Goal: Information Seeking & Learning: Learn about a topic

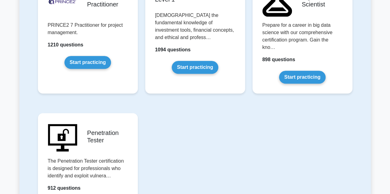
scroll to position [1352, 0]
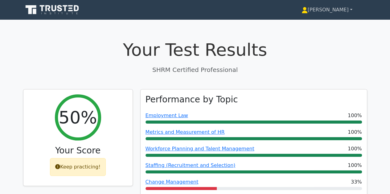
click at [351, 10] on link "[PERSON_NAME]" at bounding box center [327, 10] width 80 height 12
click at [318, 25] on link "Profile" at bounding box center [311, 24] width 49 height 10
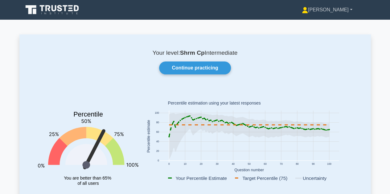
click at [350, 10] on link "[PERSON_NAME]" at bounding box center [327, 10] width 80 height 12
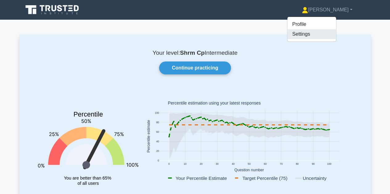
click at [325, 36] on link "Settings" at bounding box center [311, 34] width 49 height 10
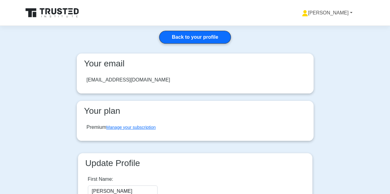
click at [339, 11] on link "[PERSON_NAME]" at bounding box center [327, 13] width 80 height 12
click at [320, 27] on link "Profile" at bounding box center [311, 27] width 49 height 10
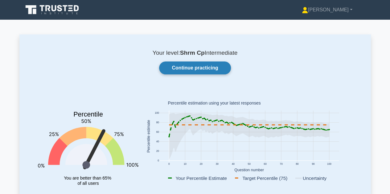
click at [198, 71] on link "Continue practicing" at bounding box center [194, 68] width 71 height 13
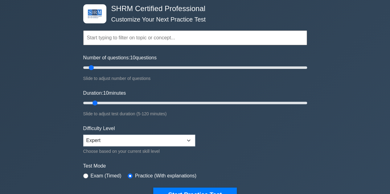
scroll to position [31, 0]
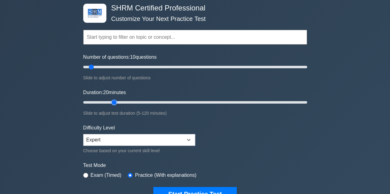
drag, startPoint x: 93, startPoint y: 102, endPoint x: 110, endPoint y: 100, distance: 16.7
type input "20"
click at [110, 100] on input "Duration: 20 minutes" at bounding box center [195, 102] width 224 height 7
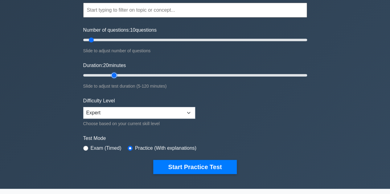
scroll to position [92, 0]
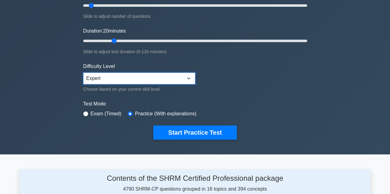
click at [160, 79] on select "Beginner Intermediate Expert" at bounding box center [139, 79] width 112 height 12
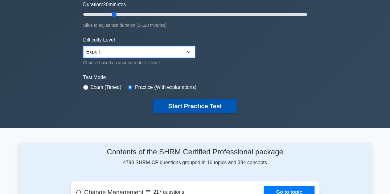
scroll to position [62, 0]
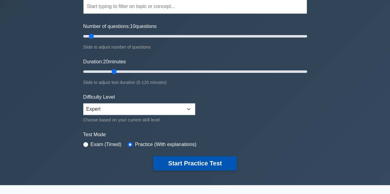
click at [185, 158] on button "Start Practice Test" at bounding box center [194, 163] width 83 height 14
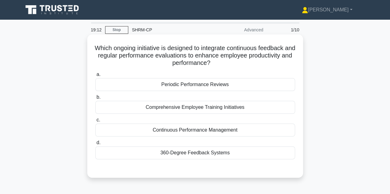
click at [189, 154] on div "360-Degree Feedback Systems" at bounding box center [195, 153] width 200 height 13
click at [95, 145] on input "d. 360-Degree Feedback Systems" at bounding box center [95, 143] width 0 height 4
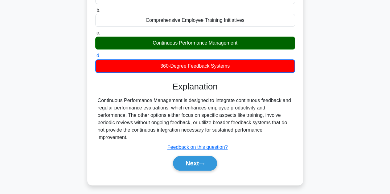
scroll to position [92, 0]
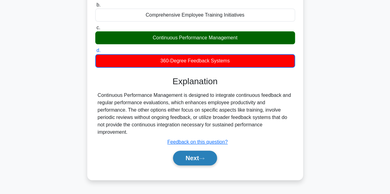
click at [200, 157] on button "Next" at bounding box center [195, 158] width 44 height 15
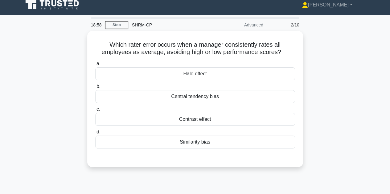
scroll to position [0, 0]
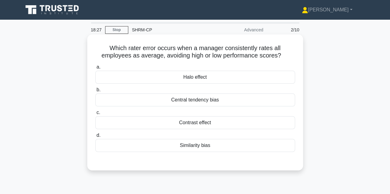
click at [188, 147] on div "Similarity bias" at bounding box center [195, 145] width 200 height 13
click at [95, 138] on input "d. Similarity bias" at bounding box center [95, 136] width 0 height 4
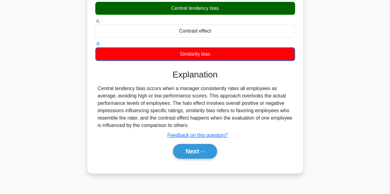
scroll to position [92, 0]
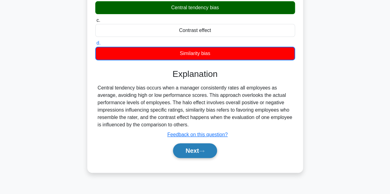
click at [199, 147] on button "Next" at bounding box center [195, 151] width 44 height 15
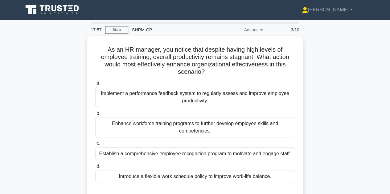
scroll to position [31, 0]
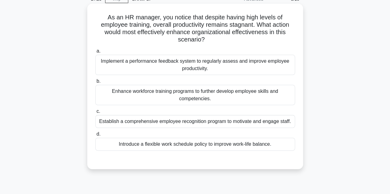
click at [181, 93] on div "Enhance workforce training programs to further develop employee skills and comp…" at bounding box center [195, 95] width 200 height 20
click at [95, 83] on input "b. Enhance workforce training programs to further develop employee skills and c…" at bounding box center [95, 81] width 0 height 4
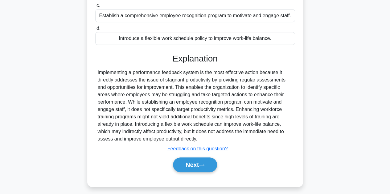
scroll to position [141, 0]
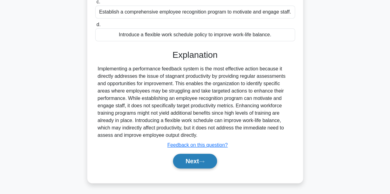
click at [195, 156] on button "Next" at bounding box center [195, 161] width 44 height 15
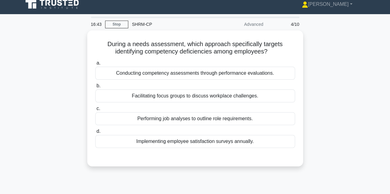
scroll to position [9, 0]
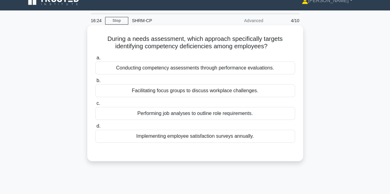
click at [187, 117] on div "Performing job analyses to outline role requirements." at bounding box center [195, 113] width 200 height 13
click at [95, 106] on input "c. Performing job analyses to outline role requirements." at bounding box center [95, 104] width 0 height 4
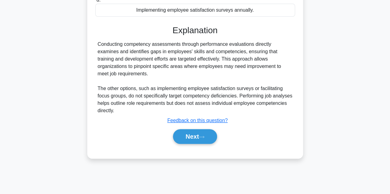
scroll to position [138, 0]
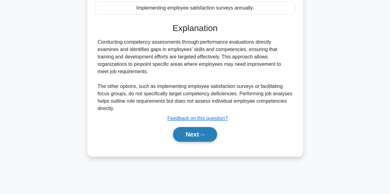
click at [186, 136] on button "Next" at bounding box center [195, 134] width 44 height 15
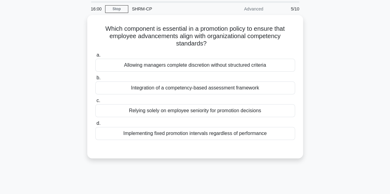
scroll to position [15, 0]
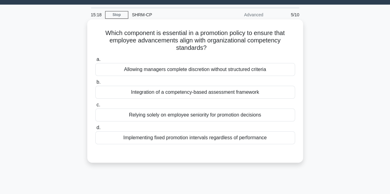
click at [190, 96] on div "Integration of a competency-based assessment framework" at bounding box center [195, 92] width 200 height 13
click at [95, 84] on input "b. Integration of a competency-based assessment framework" at bounding box center [95, 82] width 0 height 4
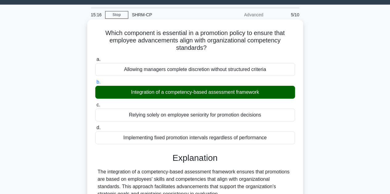
scroll to position [138, 0]
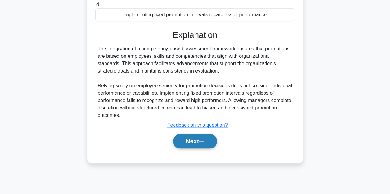
click at [190, 138] on button "Next" at bounding box center [195, 141] width 44 height 15
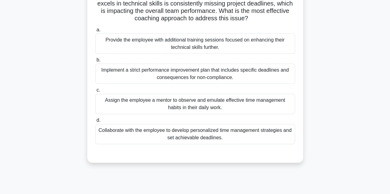
scroll to position [46, 0]
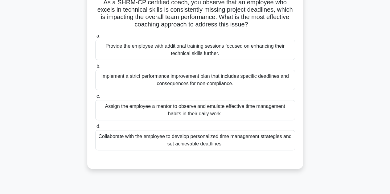
click at [202, 141] on div "Collaborate with the employee to develop personalized time management strategie…" at bounding box center [195, 140] width 200 height 20
click at [95, 129] on input "d. Collaborate with the employee to develop personalized time management strate…" at bounding box center [95, 127] width 0 height 4
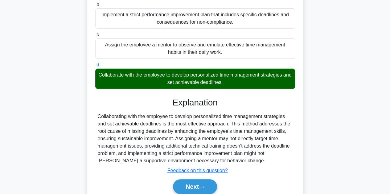
scroll to position [138, 0]
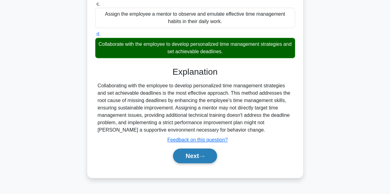
click at [194, 155] on button "Next" at bounding box center [195, 156] width 44 height 15
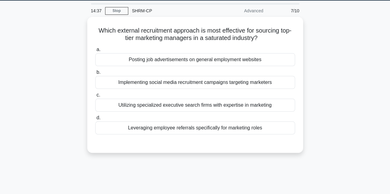
scroll to position [15, 0]
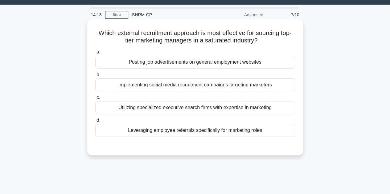
click at [172, 106] on div "Utilizing specialized executive search firms with expertise in marketing" at bounding box center [195, 107] width 200 height 13
click at [95, 100] on input "c. Utilizing specialized executive search firms with expertise in marketing" at bounding box center [95, 98] width 0 height 4
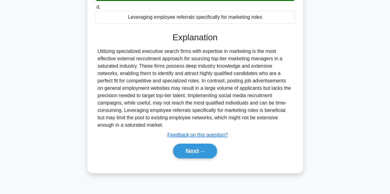
scroll to position [138, 0]
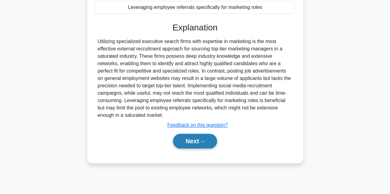
click at [198, 140] on button "Next" at bounding box center [195, 141] width 44 height 15
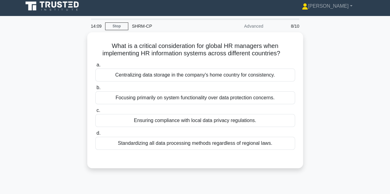
scroll to position [0, 0]
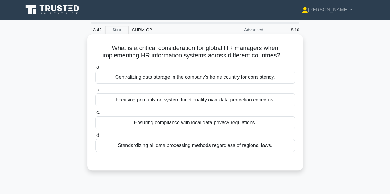
click at [209, 123] on div "Ensuring compliance with local data privacy regulations." at bounding box center [195, 122] width 200 height 13
click at [95, 115] on input "c. Ensuring compliance with local data privacy regulations." at bounding box center [95, 113] width 0 height 4
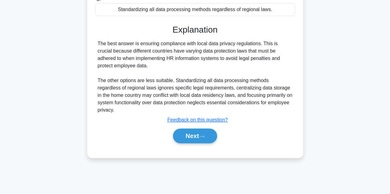
scroll to position [138, 0]
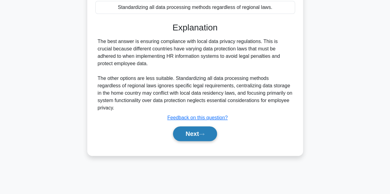
click at [199, 132] on button "Next" at bounding box center [195, 134] width 44 height 15
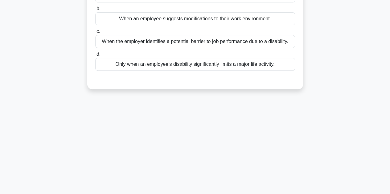
scroll to position [15, 0]
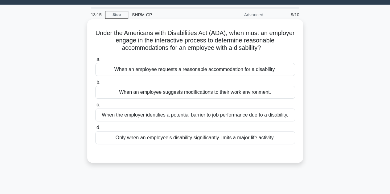
click at [209, 66] on div "When an employee requests a reasonable accommodation for a disability." at bounding box center [195, 69] width 200 height 13
click at [95, 62] on input "a. When an employee requests a reasonable accommodation for a disability." at bounding box center [95, 60] width 0 height 4
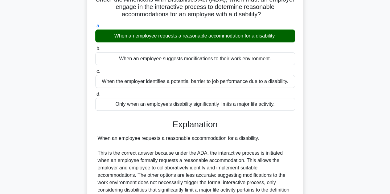
scroll to position [138, 0]
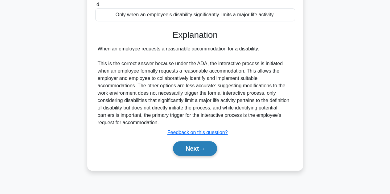
click at [198, 146] on button "Next" at bounding box center [195, 148] width 44 height 15
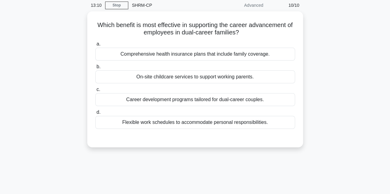
scroll to position [15, 0]
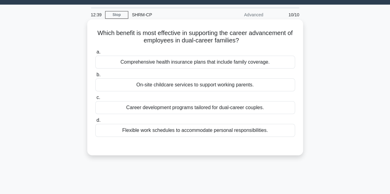
click at [187, 104] on div "Career development programs tailored for dual-career couples." at bounding box center [195, 107] width 200 height 13
click at [95, 100] on input "c. Career development programs tailored for dual-career couples." at bounding box center [95, 98] width 0 height 4
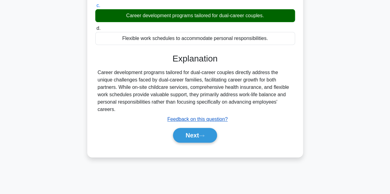
scroll to position [108, 0]
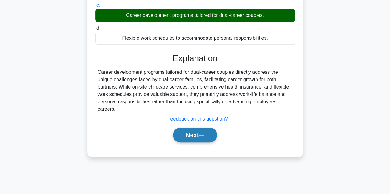
click at [191, 137] on button "Next" at bounding box center [195, 135] width 44 height 15
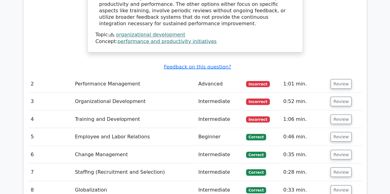
scroll to position [555, 0]
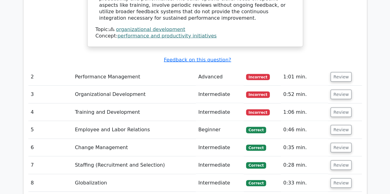
click at [309, 76] on td "1:01 min." at bounding box center [304, 77] width 47 height 18
click at [336, 74] on button "Review" at bounding box center [340, 77] width 21 height 10
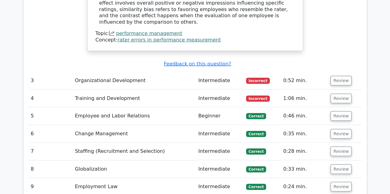
scroll to position [801, 0]
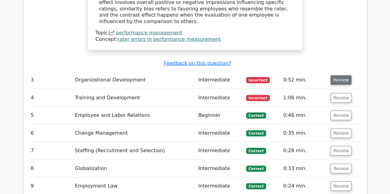
click at [341, 75] on button "Review" at bounding box center [340, 80] width 21 height 10
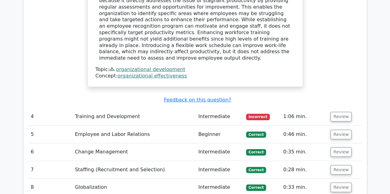
scroll to position [1078, 0]
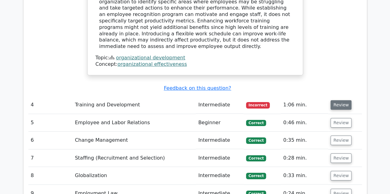
click at [337, 100] on button "Review" at bounding box center [340, 105] width 21 height 10
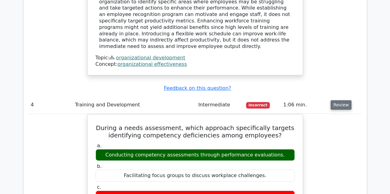
click at [337, 100] on button "Review" at bounding box center [340, 105] width 21 height 10
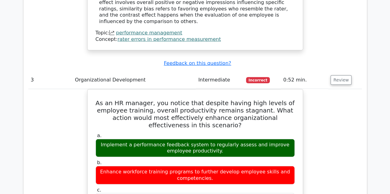
scroll to position [801, 0]
click at [342, 75] on button "Review" at bounding box center [340, 80] width 21 height 10
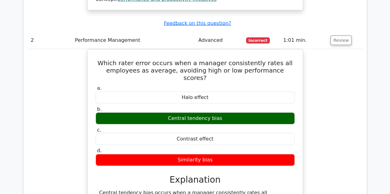
scroll to position [555, 0]
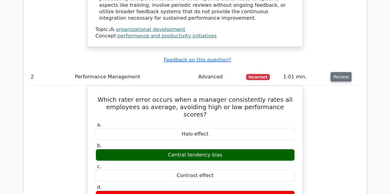
click at [347, 75] on button "Review" at bounding box center [340, 77] width 21 height 10
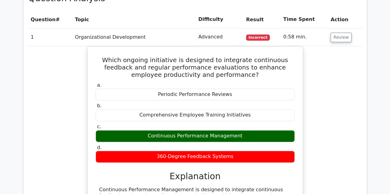
scroll to position [339, 0]
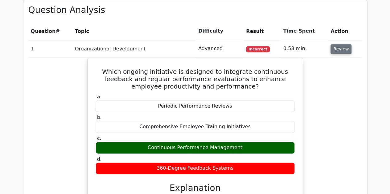
click at [339, 53] on button "Review" at bounding box center [340, 49] width 21 height 10
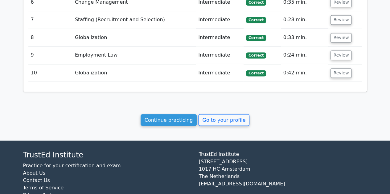
scroll to position [492, 0]
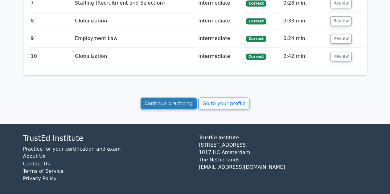
click at [155, 105] on link "Continue practicing" at bounding box center [168, 104] width 56 height 12
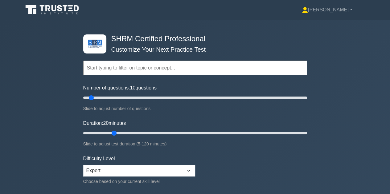
drag, startPoint x: 95, startPoint y: 133, endPoint x: 112, endPoint y: 132, distance: 16.4
type input "20"
click at [112, 132] on input "Duration: 20 minutes" at bounding box center [195, 133] width 224 height 7
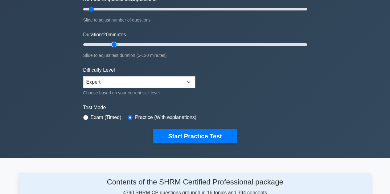
scroll to position [123, 0]
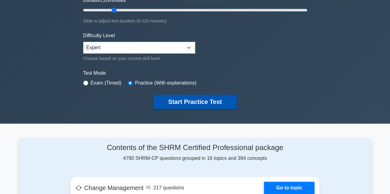
click at [188, 104] on button "Start Practice Test" at bounding box center [194, 102] width 83 height 14
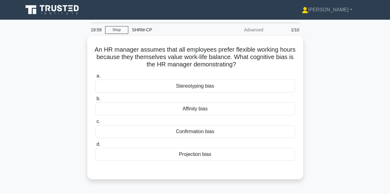
scroll to position [31, 0]
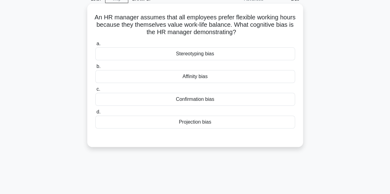
click at [195, 121] on div "Projection bias" at bounding box center [195, 122] width 200 height 13
click at [95, 114] on input "d. Projection bias" at bounding box center [95, 112] width 0 height 4
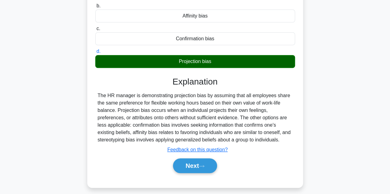
scroll to position [92, 0]
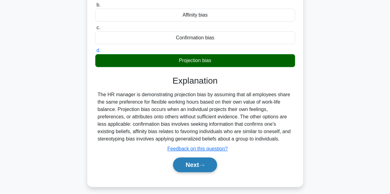
click at [192, 165] on button "Next" at bounding box center [195, 165] width 44 height 15
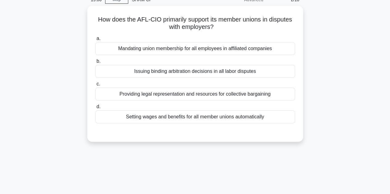
scroll to position [31, 0]
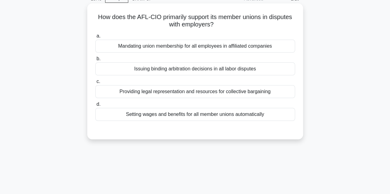
click at [190, 93] on div "Providing legal representation and resources for collective bargaining" at bounding box center [195, 91] width 200 height 13
click at [95, 84] on input "c. Providing legal representation and resources for collective bargaining" at bounding box center [95, 82] width 0 height 4
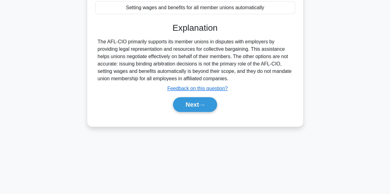
scroll to position [138, 0]
click at [190, 98] on button "Next" at bounding box center [195, 104] width 44 height 15
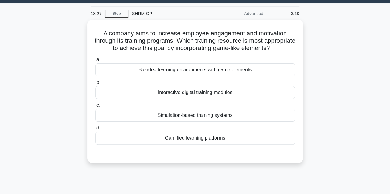
scroll to position [15, 0]
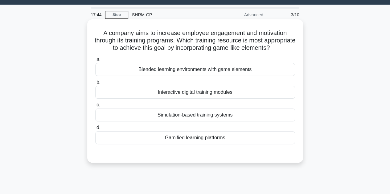
click at [189, 76] on div "Blended learning environments with game elements" at bounding box center [195, 69] width 200 height 13
click at [95, 62] on input "a. Blended learning environments with game elements" at bounding box center [95, 60] width 0 height 4
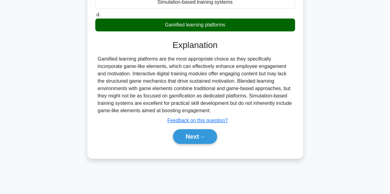
scroll to position [138, 0]
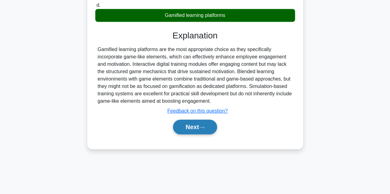
click at [195, 130] on button "Next" at bounding box center [195, 127] width 44 height 15
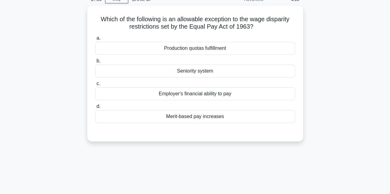
scroll to position [34, 0]
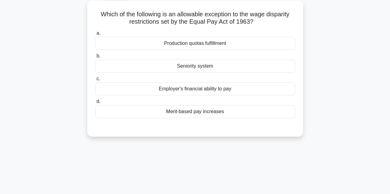
click at [190, 67] on div "Seniority system" at bounding box center [195, 66] width 200 height 13
click at [95, 58] on input "b. Seniority system" at bounding box center [95, 56] width 0 height 4
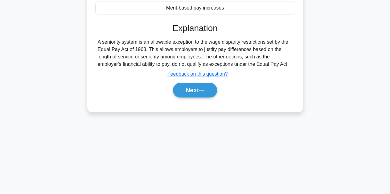
scroll to position [138, 0]
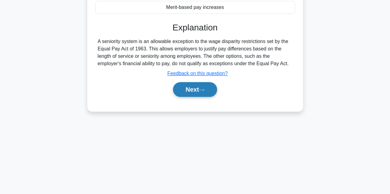
click at [200, 85] on button "Next" at bounding box center [195, 89] width 44 height 15
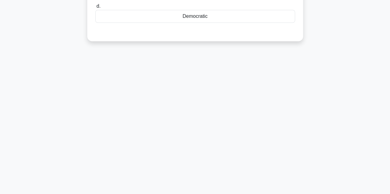
scroll to position [46, 0]
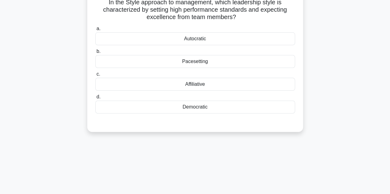
click at [192, 85] on div "Affiliative" at bounding box center [195, 84] width 200 height 13
click at [95, 76] on input "c. Affiliative" at bounding box center [95, 74] width 0 height 4
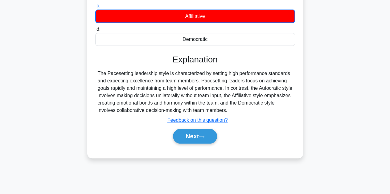
scroll to position [138, 0]
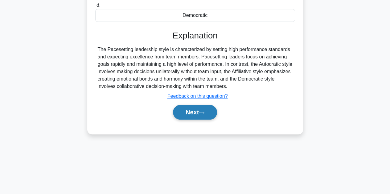
click at [192, 111] on button "Next" at bounding box center [195, 112] width 44 height 15
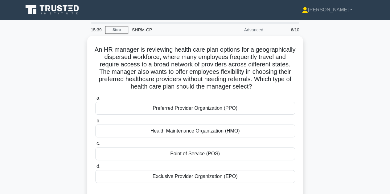
scroll to position [31, 0]
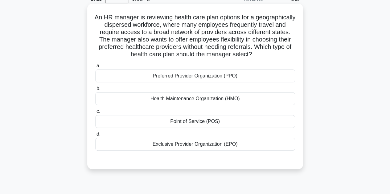
click at [179, 71] on div "Preferred Provider Organization (PPO)" at bounding box center [195, 76] width 200 height 13
click at [95, 68] on input "a. Preferred Provider Organization (PPO)" at bounding box center [95, 66] width 0 height 4
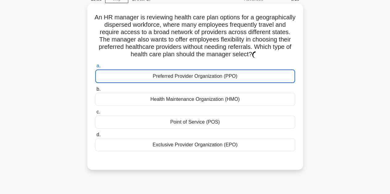
click at [179, 76] on div "Preferred Provider Organization (PPO)" at bounding box center [195, 77] width 200 height 14
click at [95, 68] on input "a. Preferred Provider Organization (PPO)" at bounding box center [95, 66] width 0 height 4
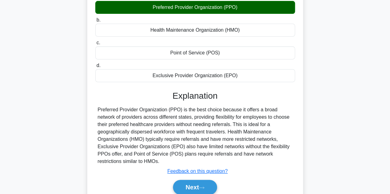
scroll to position [138, 0]
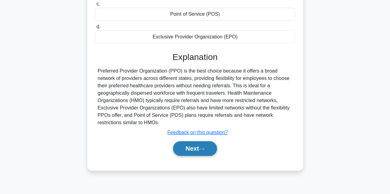
click at [191, 148] on button "Next" at bounding box center [195, 148] width 44 height 15
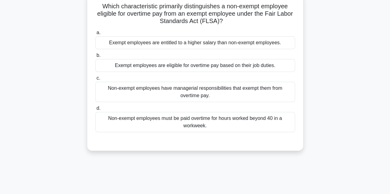
scroll to position [15, 0]
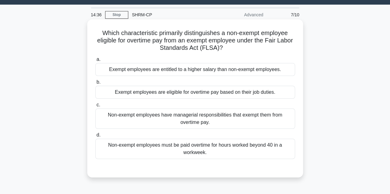
click at [189, 146] on div "Non-exempt employees must be paid overtime for hours worked beyond 40 in a work…" at bounding box center [195, 149] width 200 height 20
click at [95, 137] on input "d. Non-exempt employees must be paid overtime for hours worked beyond 40 in a w…" at bounding box center [95, 135] width 0 height 4
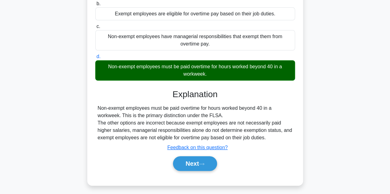
scroll to position [138, 0]
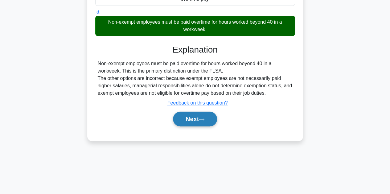
click at [192, 116] on button "Next" at bounding box center [195, 119] width 44 height 15
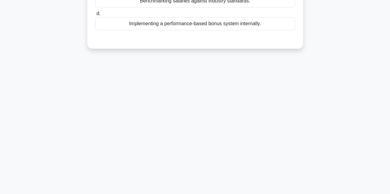
scroll to position [15, 0]
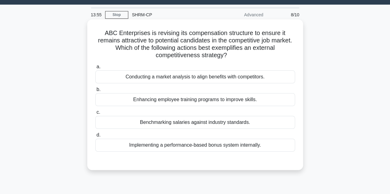
click at [196, 75] on div "Conducting a market analysis to align benefits with competitors." at bounding box center [195, 77] width 200 height 13
click at [95, 69] on input "a. Conducting a market analysis to align benefits with competitors." at bounding box center [95, 67] width 0 height 4
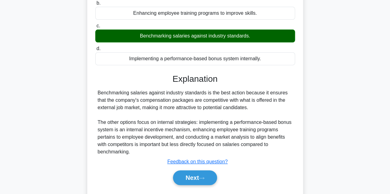
scroll to position [108, 0]
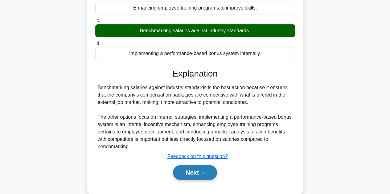
click at [199, 174] on button "Next" at bounding box center [195, 172] width 44 height 15
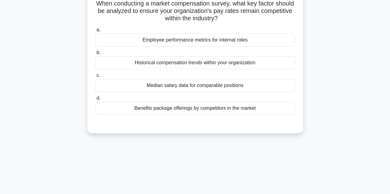
scroll to position [0, 0]
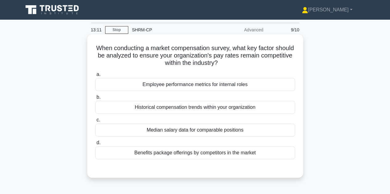
click at [177, 151] on div "Benefits package offerings by competitors in the market" at bounding box center [195, 153] width 200 height 13
click at [95, 145] on input "d. Benefits package offerings by competitors in the market" at bounding box center [95, 143] width 0 height 4
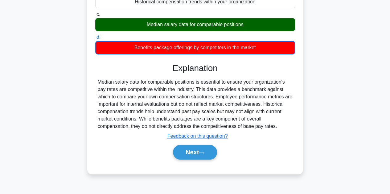
scroll to position [123, 0]
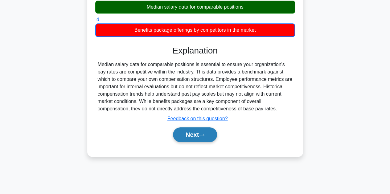
click at [192, 136] on button "Next" at bounding box center [195, 135] width 44 height 15
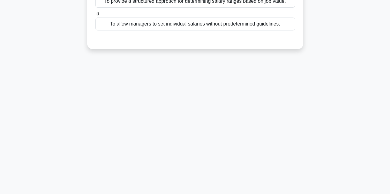
scroll to position [0, 0]
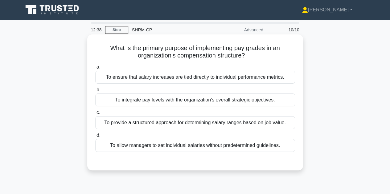
click at [201, 123] on div "To provide a structured approach for determining salary ranges based on job val…" at bounding box center [195, 122] width 200 height 13
click at [95, 115] on input "c. To provide a structured approach for determining salary ranges based on job …" at bounding box center [95, 113] width 0 height 4
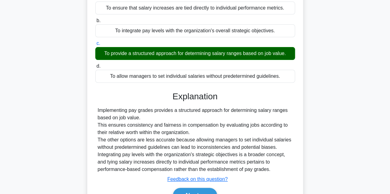
scroll to position [123, 0]
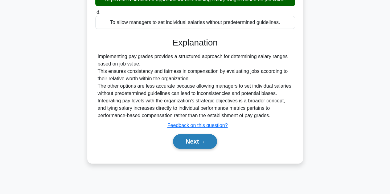
click at [194, 141] on button "Next" at bounding box center [195, 141] width 44 height 15
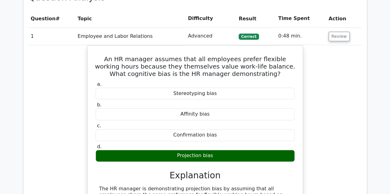
scroll to position [323, 0]
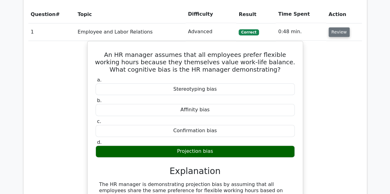
click at [333, 30] on button "Review" at bounding box center [338, 32] width 21 height 10
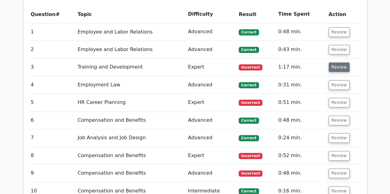
click at [331, 67] on button "Review" at bounding box center [338, 68] width 21 height 10
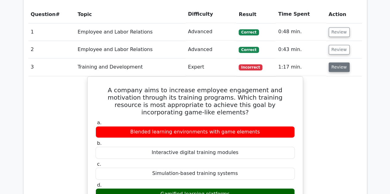
click at [331, 67] on button "Review" at bounding box center [338, 68] width 21 height 10
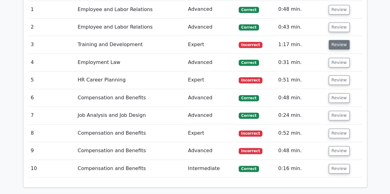
scroll to position [353, 0]
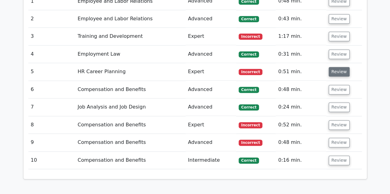
click at [331, 70] on button "Review" at bounding box center [338, 72] width 21 height 10
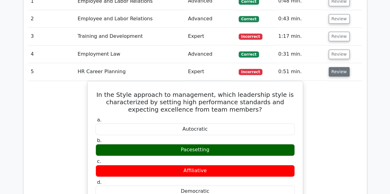
click at [331, 70] on button "Review" at bounding box center [338, 72] width 21 height 10
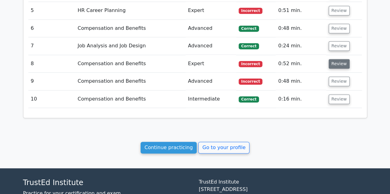
scroll to position [415, 0]
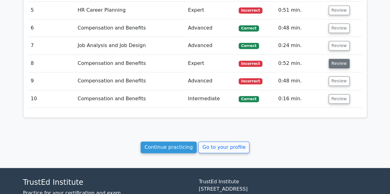
click at [332, 65] on button "Review" at bounding box center [338, 64] width 21 height 10
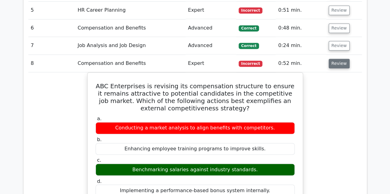
click at [332, 65] on button "Review" at bounding box center [338, 64] width 21 height 10
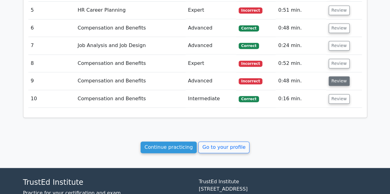
click at [329, 80] on button "Review" at bounding box center [338, 81] width 21 height 10
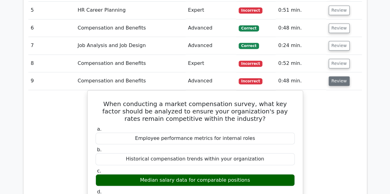
click at [329, 80] on button "Review" at bounding box center [338, 81] width 21 height 10
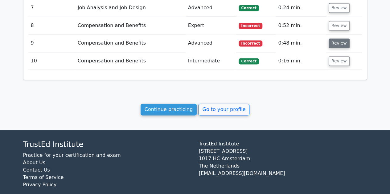
scroll to position [459, 0]
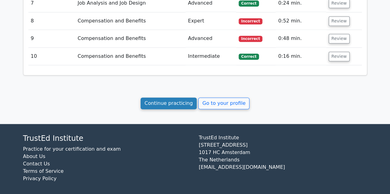
click at [179, 102] on link "Continue practicing" at bounding box center [168, 104] width 56 height 12
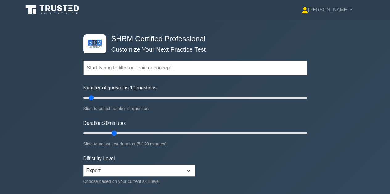
drag, startPoint x: 95, startPoint y: 132, endPoint x: 109, endPoint y: 130, distance: 14.6
type input "20"
click at [109, 130] on input "Duration: 20 minutes" at bounding box center [195, 133] width 224 height 7
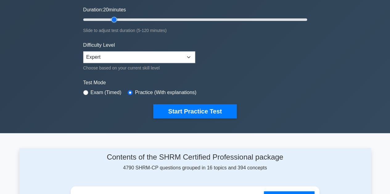
scroll to position [123, 0]
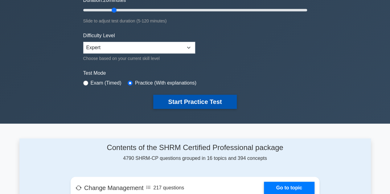
click at [181, 99] on button "Start Practice Test" at bounding box center [194, 102] width 83 height 14
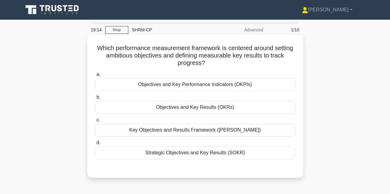
click at [192, 110] on div "Objectives and Key Results (OKRs)" at bounding box center [195, 107] width 200 height 13
click at [95, 100] on input "b. Objectives and Key Results (OKRs)" at bounding box center [95, 98] width 0 height 4
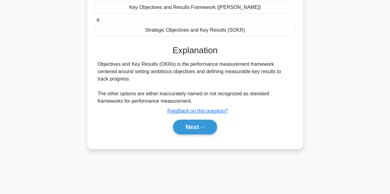
scroll to position [123, 0]
click at [190, 128] on button "Next" at bounding box center [195, 127] width 44 height 15
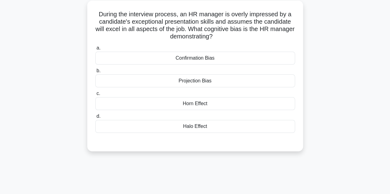
scroll to position [38, 0]
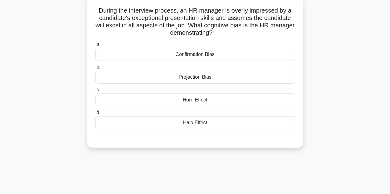
click at [198, 76] on div "Projection Bias" at bounding box center [195, 77] width 200 height 13
click at [95, 69] on input "b. Projection Bias" at bounding box center [95, 67] width 0 height 4
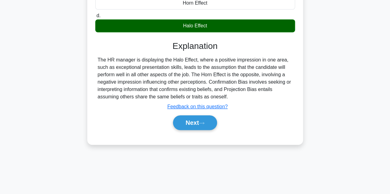
scroll to position [138, 0]
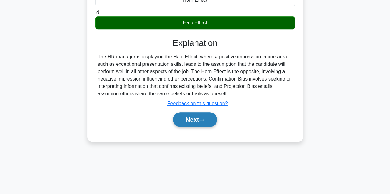
click at [193, 122] on button "Next" at bounding box center [195, 119] width 44 height 15
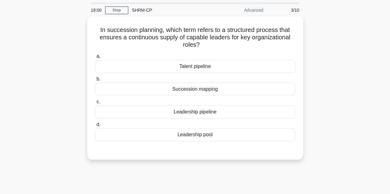
scroll to position [15, 0]
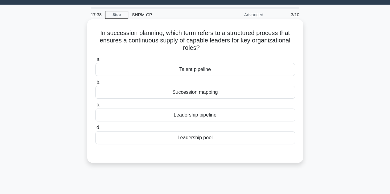
click at [195, 96] on div "Succession mapping" at bounding box center [195, 92] width 200 height 13
click at [95, 84] on input "b. Succession mapping" at bounding box center [95, 82] width 0 height 4
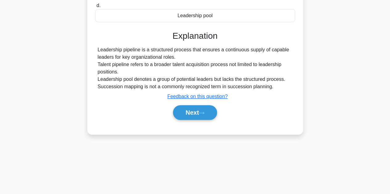
scroll to position [138, 0]
click at [196, 109] on button "Next" at bounding box center [195, 112] width 44 height 15
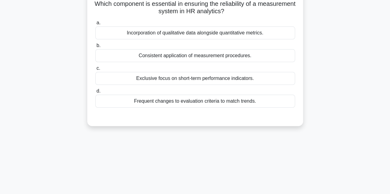
scroll to position [15, 0]
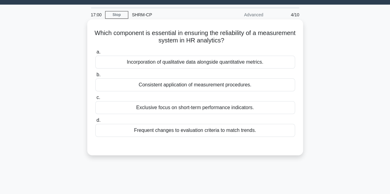
click at [179, 86] on div "Consistent application of measurement procedures." at bounding box center [195, 85] width 200 height 13
click at [95, 77] on input "b. Consistent application of measurement procedures." at bounding box center [95, 75] width 0 height 4
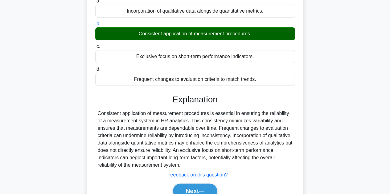
scroll to position [138, 0]
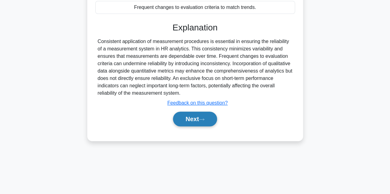
click at [181, 112] on button "Next" at bounding box center [195, 119] width 44 height 15
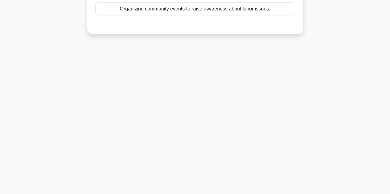
scroll to position [15, 0]
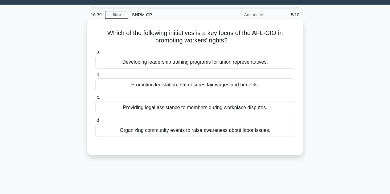
click at [186, 108] on div "Providing legal assistance to members during workplace disputes." at bounding box center [195, 107] width 200 height 13
click at [95, 100] on input "c. Providing legal assistance to members during workplace disputes." at bounding box center [95, 98] width 0 height 4
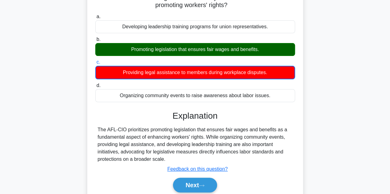
scroll to position [108, 0]
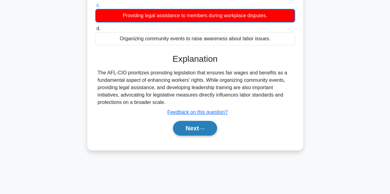
click at [187, 132] on button "Next" at bounding box center [195, 128] width 44 height 15
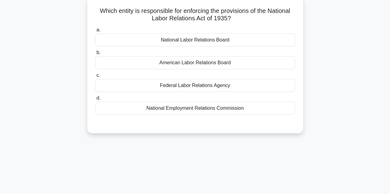
scroll to position [0, 0]
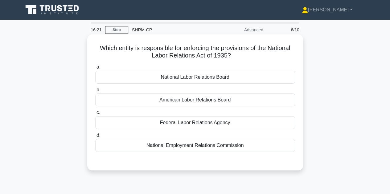
click at [181, 78] on div "National Labor Relations Board" at bounding box center [195, 77] width 200 height 13
click at [95, 69] on input "a. National Labor Relations Board" at bounding box center [95, 67] width 0 height 4
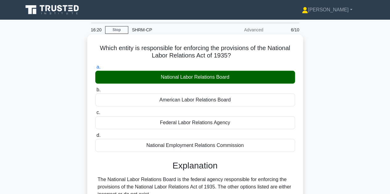
scroll to position [123, 0]
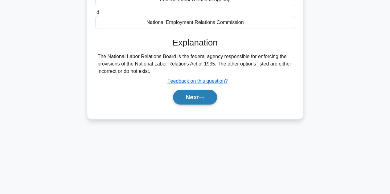
click at [181, 96] on button "Next" at bounding box center [195, 97] width 44 height 15
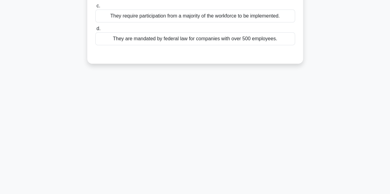
scroll to position [31, 0]
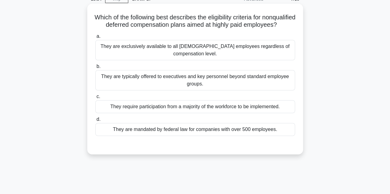
click at [187, 80] on div "They are typically offered to executives and key personnel beyond standard empl…" at bounding box center [195, 80] width 200 height 20
click at [95, 69] on input "b. They are typically offered to executives and key personnel beyond standard e…" at bounding box center [95, 67] width 0 height 4
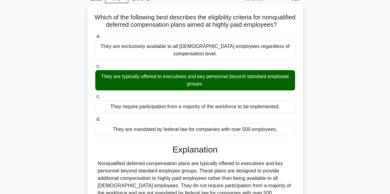
scroll to position [138, 0]
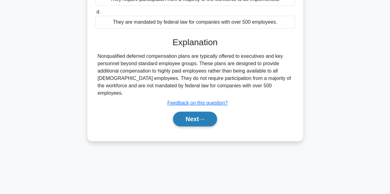
click at [188, 113] on button "Next" at bounding box center [195, 119] width 44 height 15
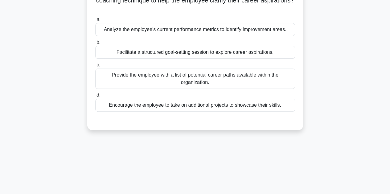
scroll to position [15, 0]
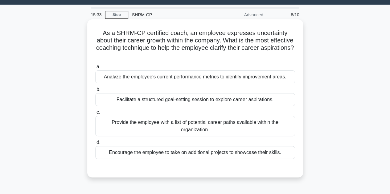
click at [193, 100] on div "Facilitate a structured goal-setting session to explore career aspirations." at bounding box center [195, 99] width 200 height 13
click at [95, 92] on input "b. Facilitate a structured goal-setting session to explore career aspirations." at bounding box center [95, 90] width 0 height 4
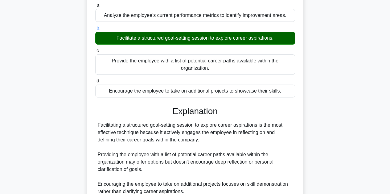
scroll to position [162, 0]
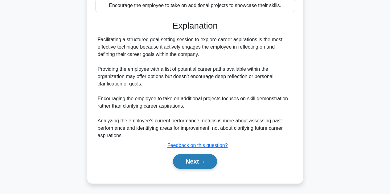
click at [190, 156] on button "Next" at bounding box center [195, 161] width 44 height 15
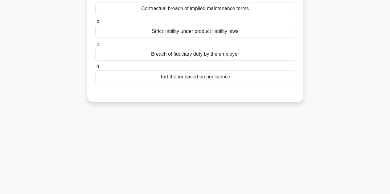
scroll to position [15, 0]
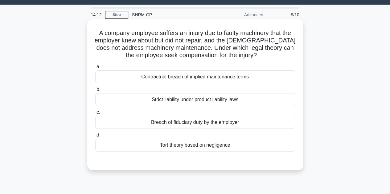
click at [187, 123] on div "Breach of fiduciary duty by the employer" at bounding box center [195, 122] width 200 height 13
click at [95, 115] on input "c. Breach of fiduciary duty by the employer" at bounding box center [95, 113] width 0 height 4
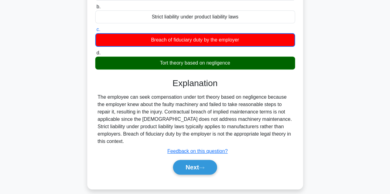
scroll to position [108, 0]
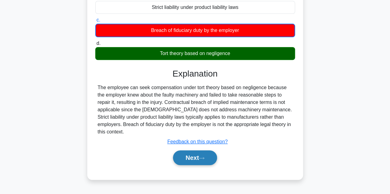
click at [188, 160] on button "Next" at bounding box center [195, 158] width 44 height 15
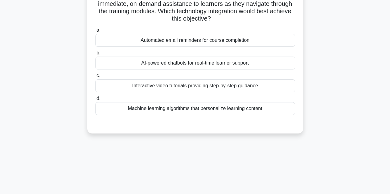
scroll to position [15, 0]
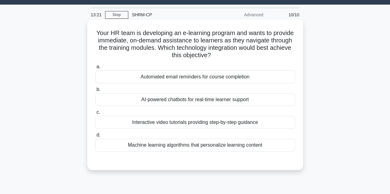
click at [192, 125] on div "Interactive video tutorials providing step-by-step guidance" at bounding box center [195, 122] width 200 height 13
click at [95, 115] on input "c. Interactive video tutorials providing step-by-step guidance" at bounding box center [95, 113] width 0 height 4
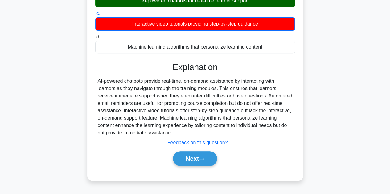
scroll to position [138, 0]
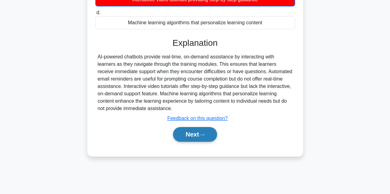
click at [192, 130] on button "Next" at bounding box center [195, 134] width 44 height 15
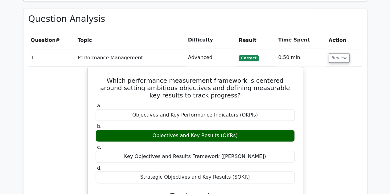
scroll to position [339, 0]
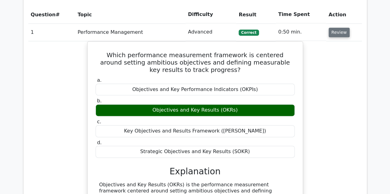
click at [339, 32] on button "Review" at bounding box center [338, 33] width 21 height 10
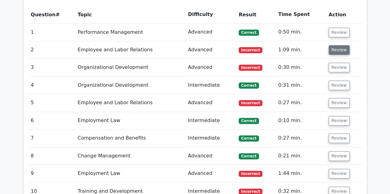
click at [332, 52] on button "Review" at bounding box center [338, 50] width 21 height 10
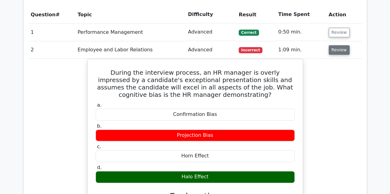
click at [332, 52] on button "Review" at bounding box center [338, 50] width 21 height 10
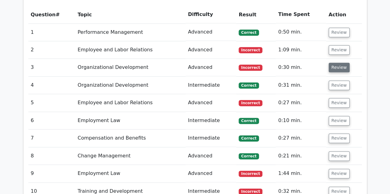
click at [333, 67] on button "Review" at bounding box center [338, 68] width 21 height 10
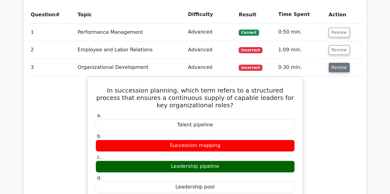
click at [333, 67] on button "Review" at bounding box center [338, 68] width 21 height 10
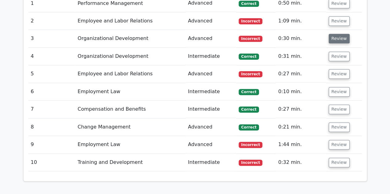
scroll to position [400, 0]
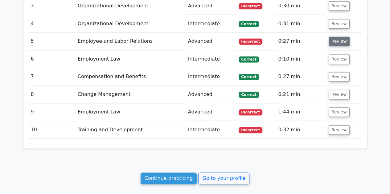
click at [336, 42] on button "Review" at bounding box center [338, 42] width 21 height 10
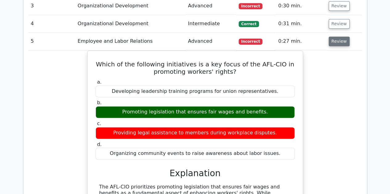
click at [336, 42] on button "Review" at bounding box center [338, 42] width 21 height 10
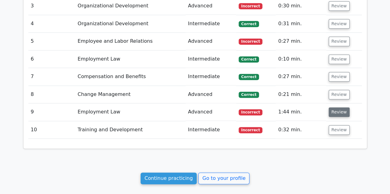
click at [334, 110] on button "Review" at bounding box center [338, 113] width 21 height 10
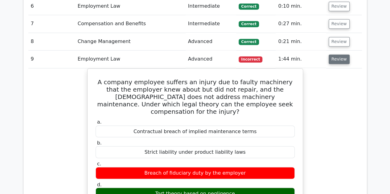
scroll to position [462, 0]
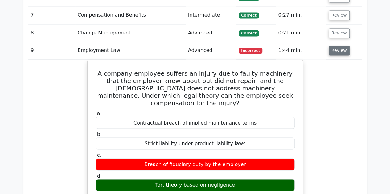
click at [337, 49] on button "Review" at bounding box center [338, 51] width 21 height 10
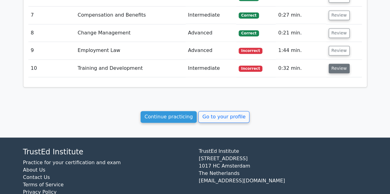
click at [335, 70] on button "Review" at bounding box center [338, 69] width 21 height 10
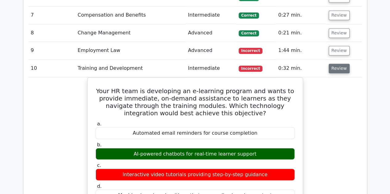
click at [335, 70] on button "Review" at bounding box center [338, 69] width 21 height 10
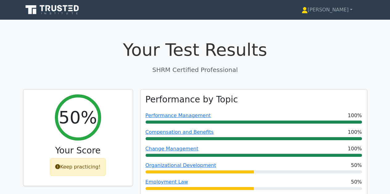
scroll to position [476, 0]
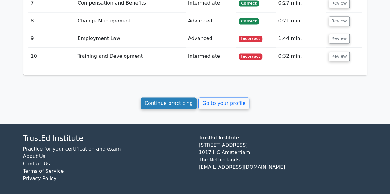
click at [186, 104] on link "Continue practicing" at bounding box center [168, 104] width 56 height 12
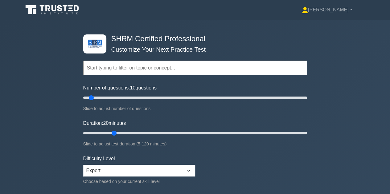
drag, startPoint x: 93, startPoint y: 133, endPoint x: 113, endPoint y: 131, distance: 19.8
type input "20"
click at [113, 131] on input "Duration: 20 minutes" at bounding box center [195, 133] width 224 height 7
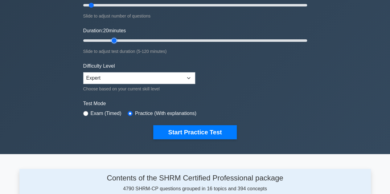
scroll to position [123, 0]
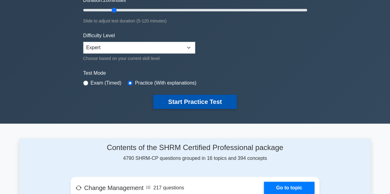
click at [170, 104] on button "Start Practice Test" at bounding box center [194, 102] width 83 height 14
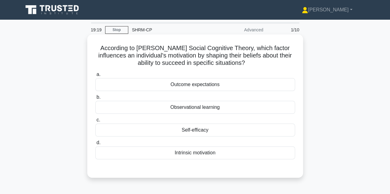
click at [203, 130] on div "Self-efficacy" at bounding box center [195, 130] width 200 height 13
click at [95, 122] on input "c. Self-efficacy" at bounding box center [95, 120] width 0 height 4
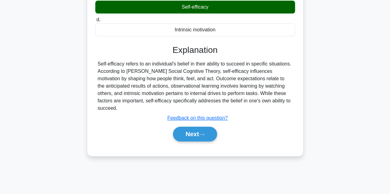
scroll to position [138, 0]
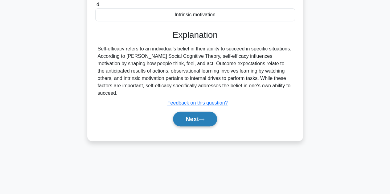
click at [182, 112] on button "Next" at bounding box center [195, 119] width 44 height 15
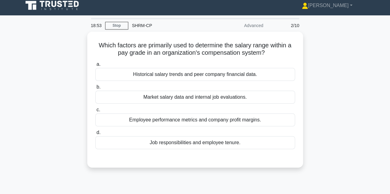
scroll to position [0, 0]
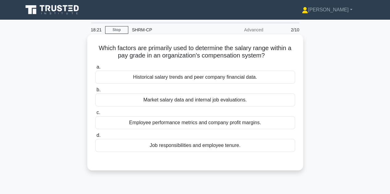
click at [184, 146] on div "Job responsibilities and employee tenure." at bounding box center [195, 145] width 200 height 13
click at [95, 138] on input "d. Job responsibilities and employee tenure." at bounding box center [95, 136] width 0 height 4
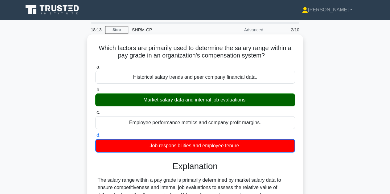
scroll to position [138, 0]
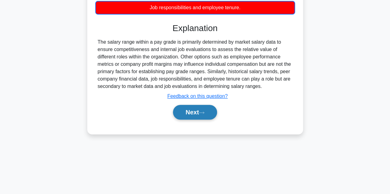
click at [196, 116] on button "Next" at bounding box center [195, 112] width 44 height 15
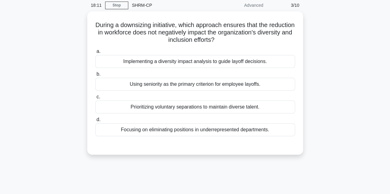
scroll to position [15, 0]
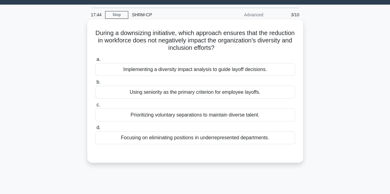
click at [173, 70] on div "Implementing a diversity impact analysis to guide layoff decisions." at bounding box center [195, 69] width 200 height 13
click at [95, 62] on input "a. Implementing a diversity impact analysis to guide layoff decisions." at bounding box center [95, 60] width 0 height 4
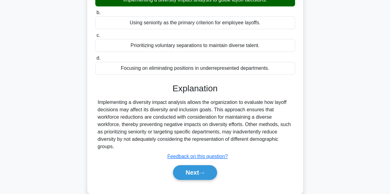
scroll to position [138, 0]
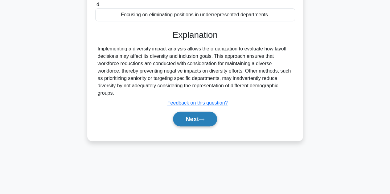
click at [185, 116] on button "Next" at bounding box center [195, 119] width 44 height 15
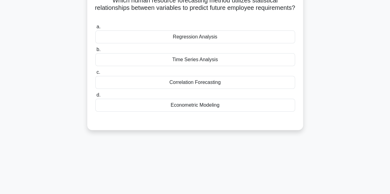
scroll to position [15, 0]
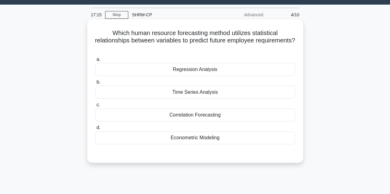
click at [180, 93] on div "Time Series Analysis" at bounding box center [195, 92] width 200 height 13
click at [95, 84] on input "b. Time Series Analysis" at bounding box center [95, 82] width 0 height 4
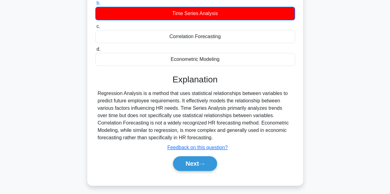
scroll to position [138, 0]
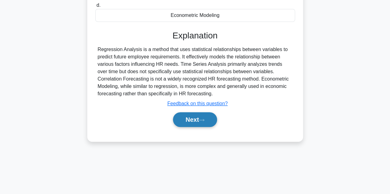
click at [192, 120] on button "Next" at bounding box center [195, 119] width 44 height 15
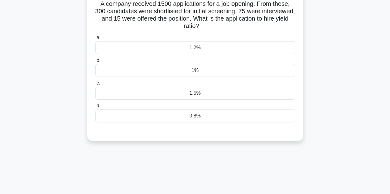
scroll to position [15, 0]
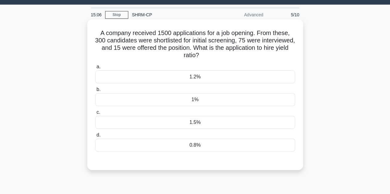
click at [191, 101] on div "1%" at bounding box center [195, 99] width 200 height 13
click at [95, 92] on input "b. 1%" at bounding box center [95, 90] width 0 height 4
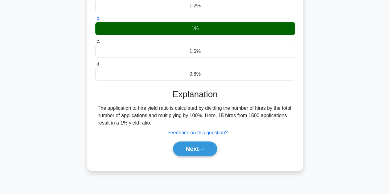
scroll to position [138, 0]
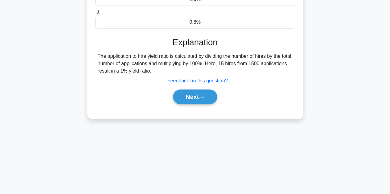
click at [191, 101] on button "Next" at bounding box center [195, 97] width 44 height 15
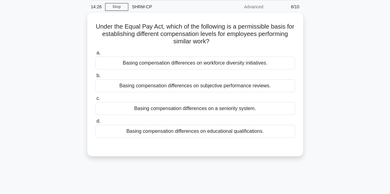
scroll to position [23, 0]
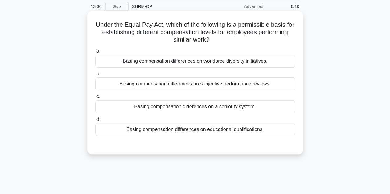
click at [190, 128] on div "Basing compensation differences on educational qualifications." at bounding box center [195, 129] width 200 height 13
click at [95, 122] on input "d. Basing compensation differences on educational qualifications." at bounding box center [95, 120] width 0 height 4
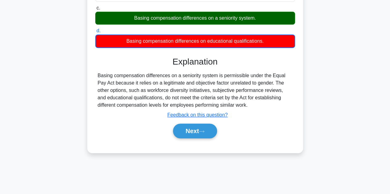
scroll to position [138, 0]
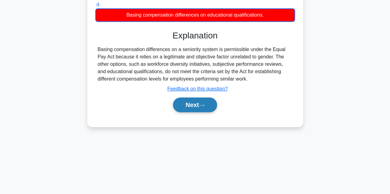
click at [200, 105] on button "Next" at bounding box center [195, 105] width 44 height 15
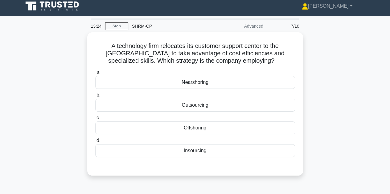
scroll to position [0, 0]
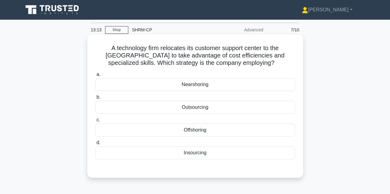
click at [202, 132] on div "Offshoring" at bounding box center [195, 130] width 200 height 13
click at [95, 122] on input "c. Offshoring" at bounding box center [95, 120] width 0 height 4
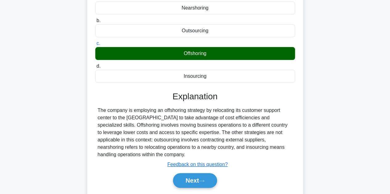
scroll to position [138, 0]
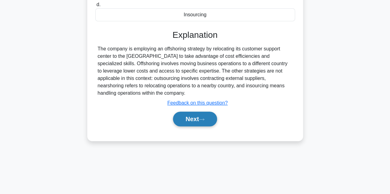
click at [204, 115] on button "Next" at bounding box center [195, 119] width 44 height 15
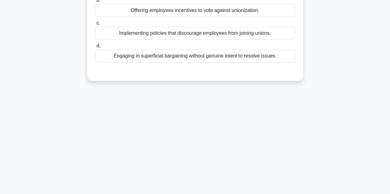
scroll to position [46, 0]
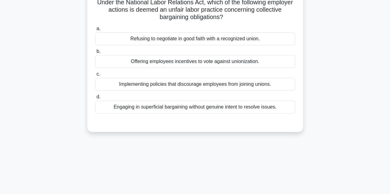
click at [183, 107] on div "Engaging in superficial bargaining without genuine intent to resolve issues." at bounding box center [195, 107] width 200 height 13
click at [95, 99] on input "d. Engaging in superficial bargaining without genuine intent to resolve issues." at bounding box center [95, 97] width 0 height 4
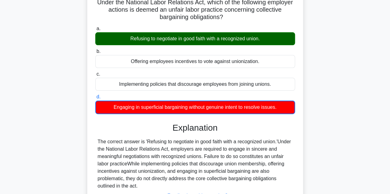
scroll to position [138, 0]
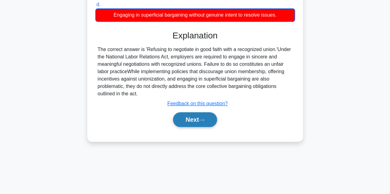
click at [187, 118] on button "Next" at bounding box center [195, 119] width 44 height 15
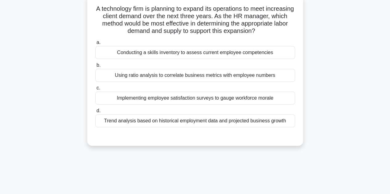
scroll to position [41, 0]
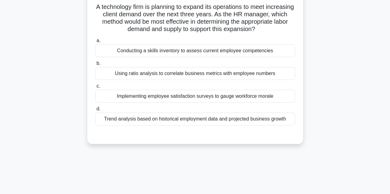
click at [200, 49] on div "Conducting a skills inventory to assess current employee competencies" at bounding box center [195, 50] width 200 height 13
click at [95, 43] on input "a. Conducting a skills inventory to assess current employee competencies" at bounding box center [95, 41] width 0 height 4
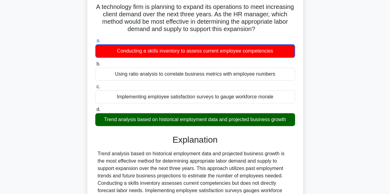
scroll to position [138, 0]
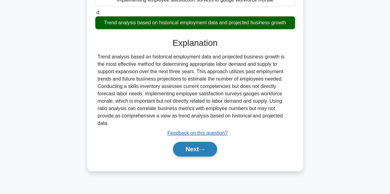
click at [192, 144] on button "Next" at bounding box center [195, 149] width 44 height 15
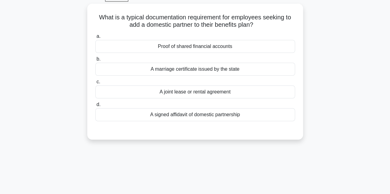
scroll to position [23, 0]
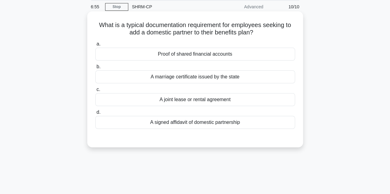
click at [190, 122] on div "A signed affidavit of domestic partnership" at bounding box center [195, 122] width 200 height 13
click at [95, 115] on input "d. A signed affidavit of domestic partnership" at bounding box center [95, 113] width 0 height 4
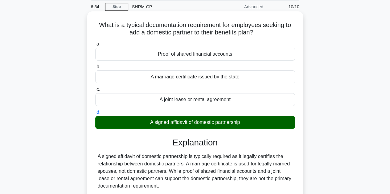
scroll to position [138, 0]
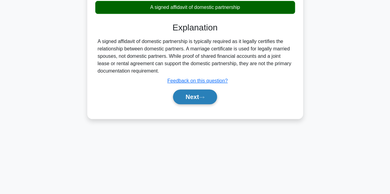
drag, startPoint x: 193, startPoint y: 98, endPoint x: 207, endPoint y: 95, distance: 14.1
click at [193, 97] on button "Next" at bounding box center [195, 97] width 44 height 15
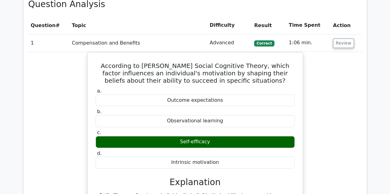
scroll to position [339, 0]
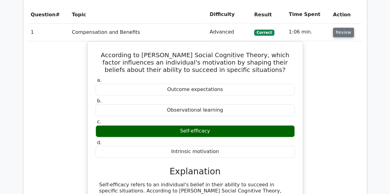
click at [340, 35] on button "Review" at bounding box center [343, 33] width 21 height 10
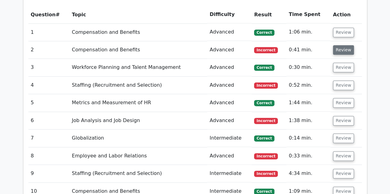
click at [340, 54] on button "Review" at bounding box center [343, 50] width 21 height 10
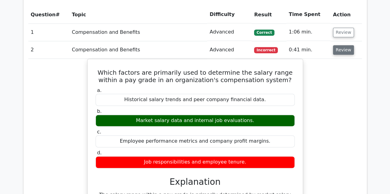
click at [340, 54] on button "Review" at bounding box center [343, 50] width 21 height 10
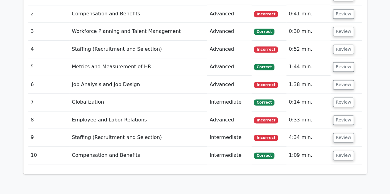
scroll to position [377, 0]
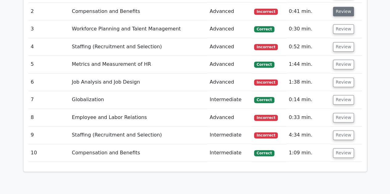
click at [341, 12] on button "Review" at bounding box center [343, 12] width 21 height 10
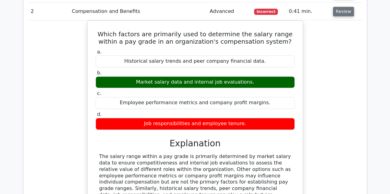
click at [347, 11] on button "Review" at bounding box center [343, 12] width 21 height 10
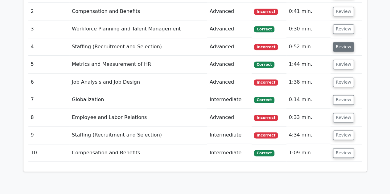
click at [339, 47] on button "Review" at bounding box center [343, 47] width 21 height 10
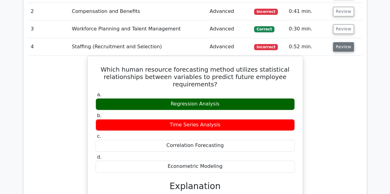
click at [341, 48] on button "Review" at bounding box center [343, 47] width 21 height 10
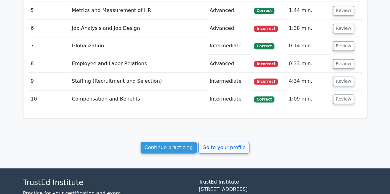
scroll to position [439, 0]
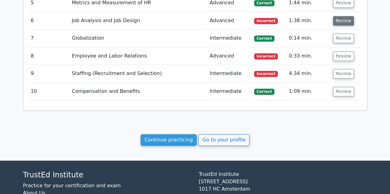
click at [339, 21] on button "Review" at bounding box center [343, 21] width 21 height 10
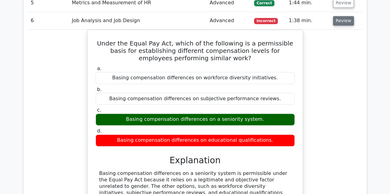
click at [335, 20] on button "Review" at bounding box center [343, 21] width 21 height 10
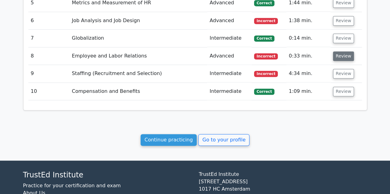
click at [334, 54] on button "Review" at bounding box center [343, 56] width 21 height 10
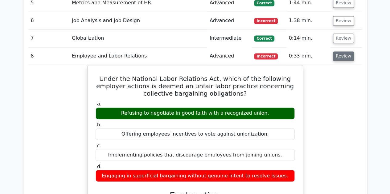
click at [334, 54] on button "Review" at bounding box center [343, 56] width 21 height 10
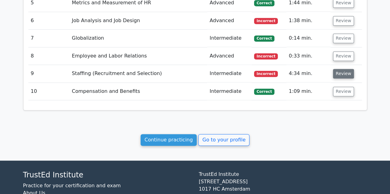
click at [337, 73] on button "Review" at bounding box center [343, 74] width 21 height 10
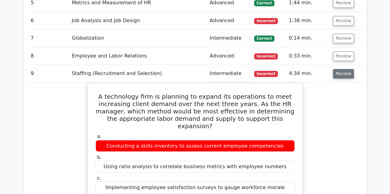
scroll to position [470, 0]
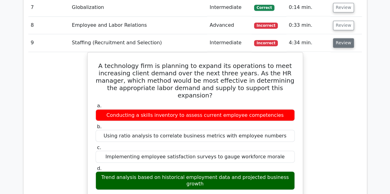
click at [339, 45] on button "Review" at bounding box center [343, 43] width 21 height 10
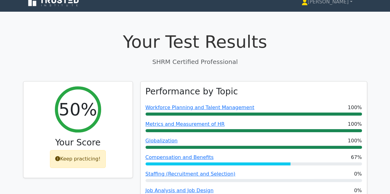
scroll to position [0, 0]
